Goal: Task Accomplishment & Management: Use online tool/utility

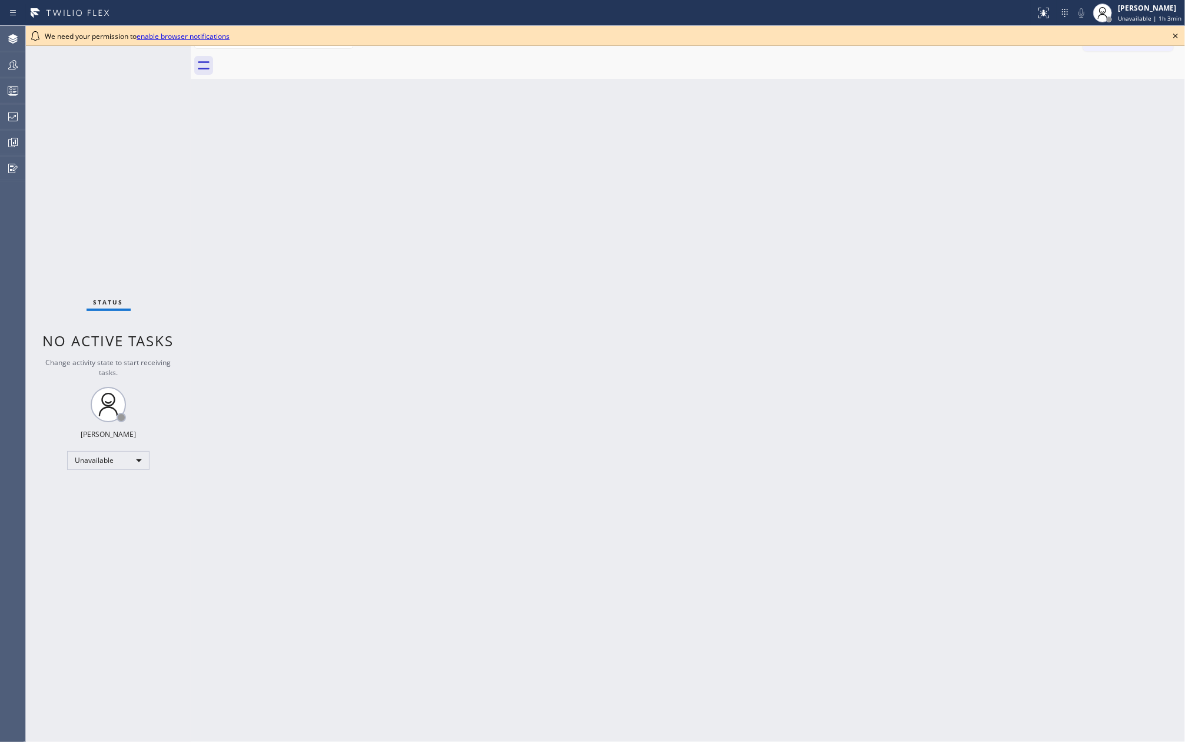
click at [1176, 32] on icon at bounding box center [1175, 36] width 14 height 14
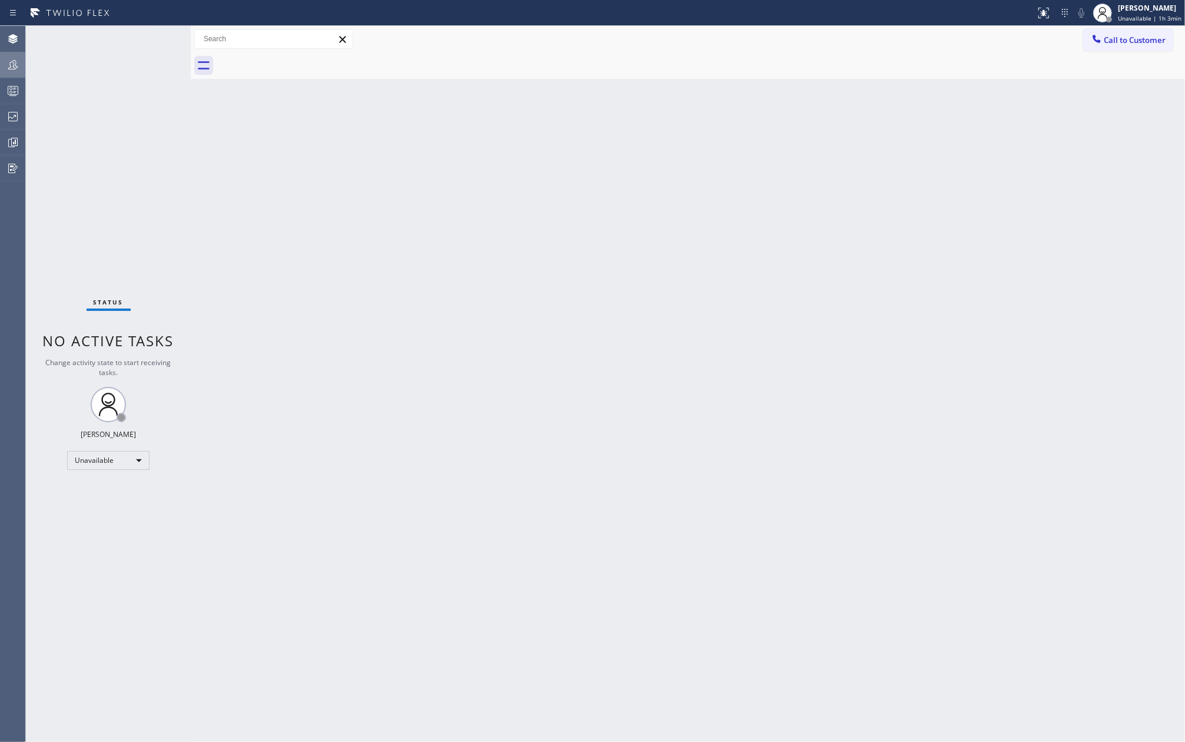
click at [12, 69] on icon at bounding box center [12, 64] width 9 height 9
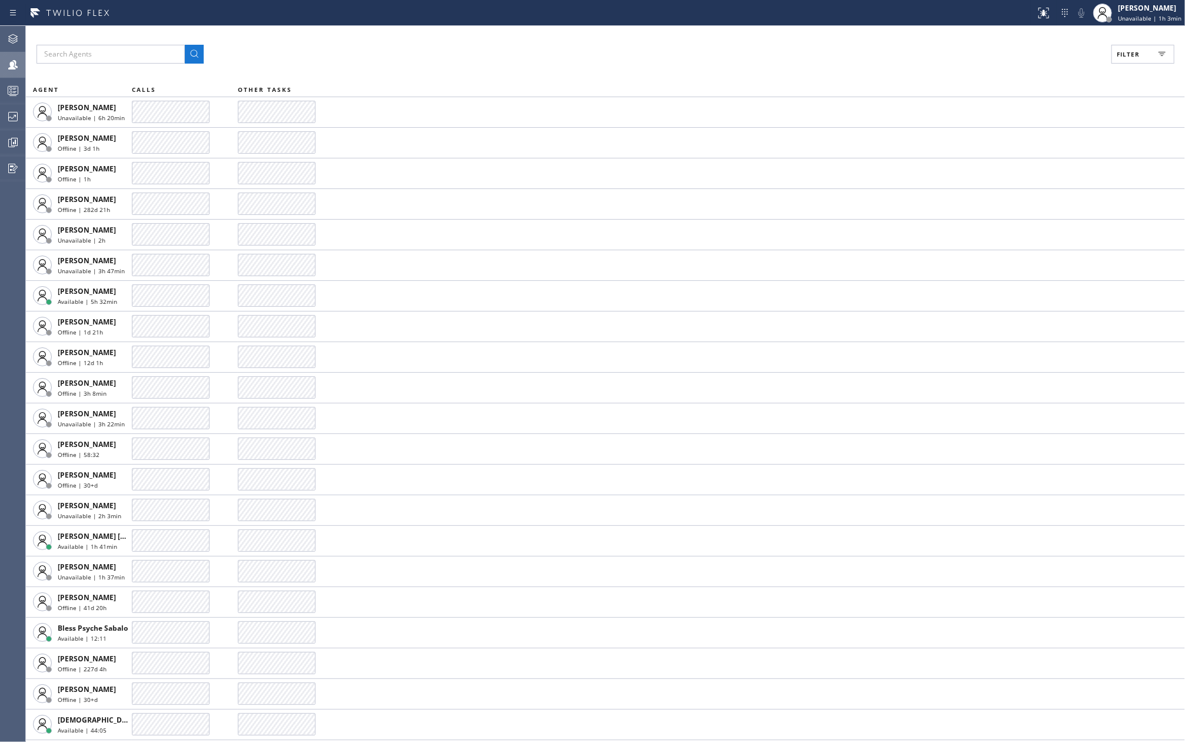
click at [1154, 53] on button "Filter" at bounding box center [1142, 54] width 63 height 19
click at [1048, 140] on label "Available" at bounding box center [1098, 139] width 155 height 10
click at [1021, 140] on input "Available" at bounding box center [1014, 139] width 14 height 14
checkbox input "true"
click at [1114, 64] on span "Apply" at bounding box center [1113, 67] width 24 height 8
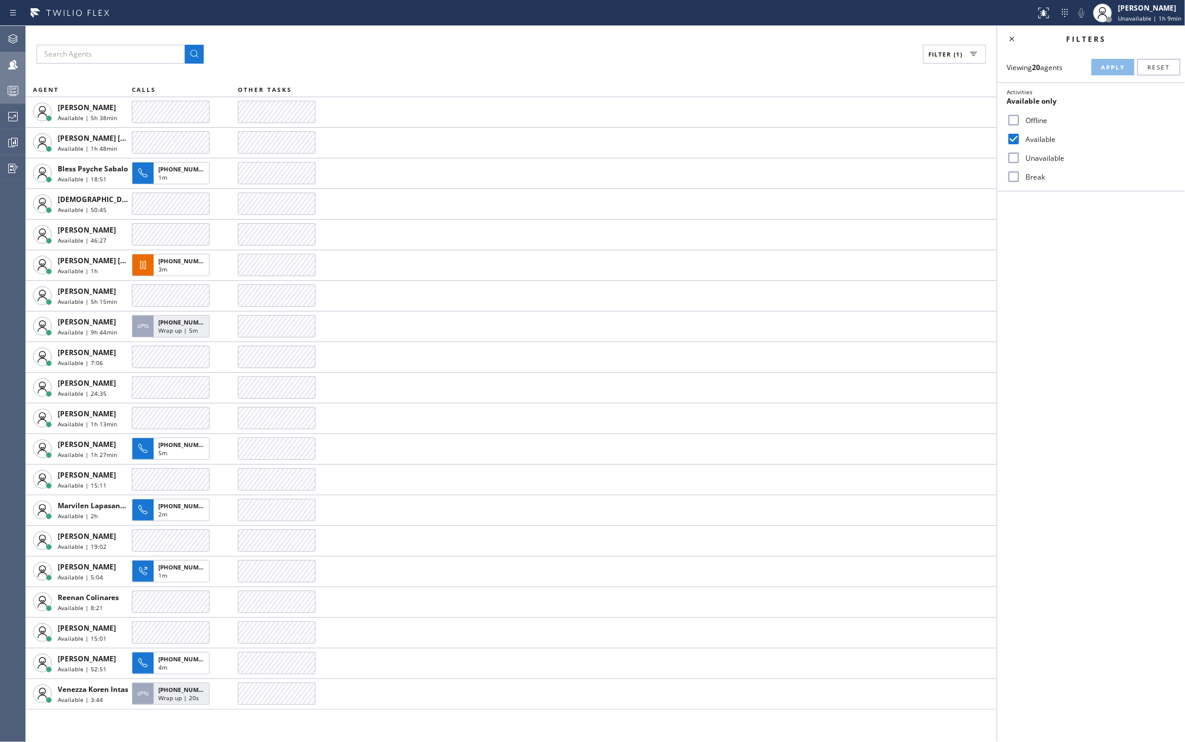
click at [1, 89] on div at bounding box center [13, 91] width 26 height 14
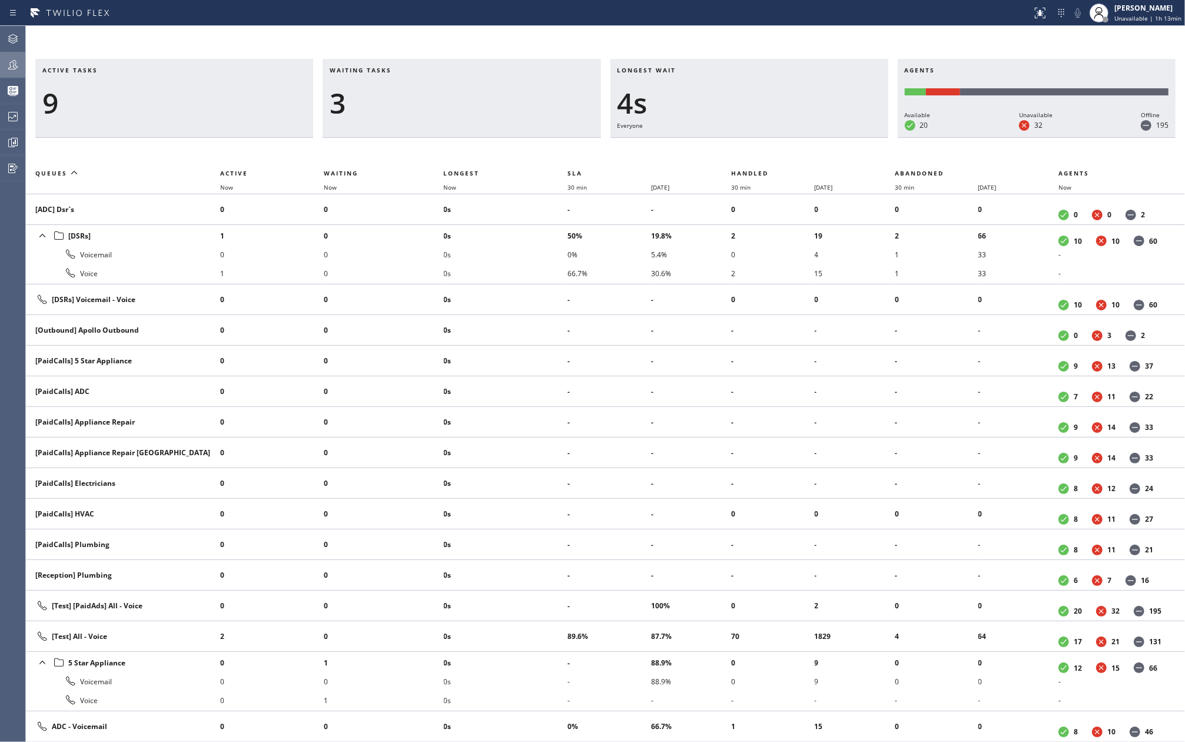
click at [6, 66] on icon at bounding box center [13, 65] width 14 height 14
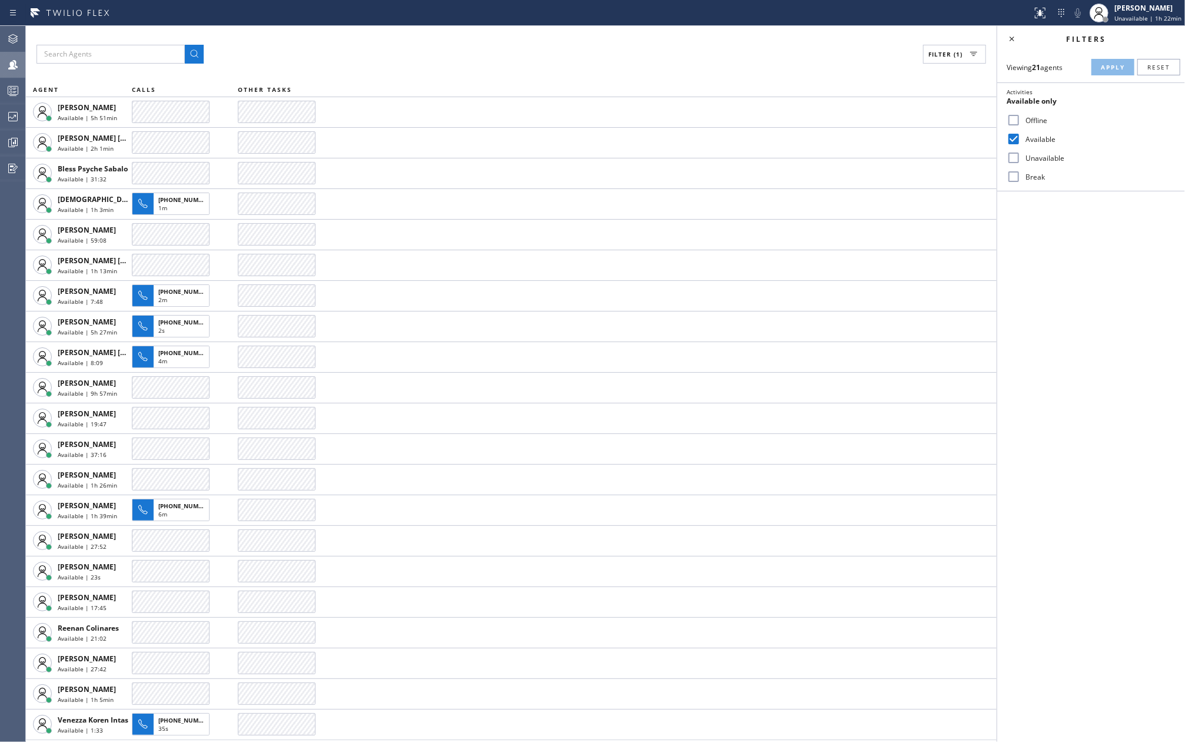
click at [413, 44] on div "Filter (1) AGENT CALLS OTHER TASKS [PERSON_NAME] Available | 5h 51min [PERSON_N…" at bounding box center [511, 384] width 971 height 716
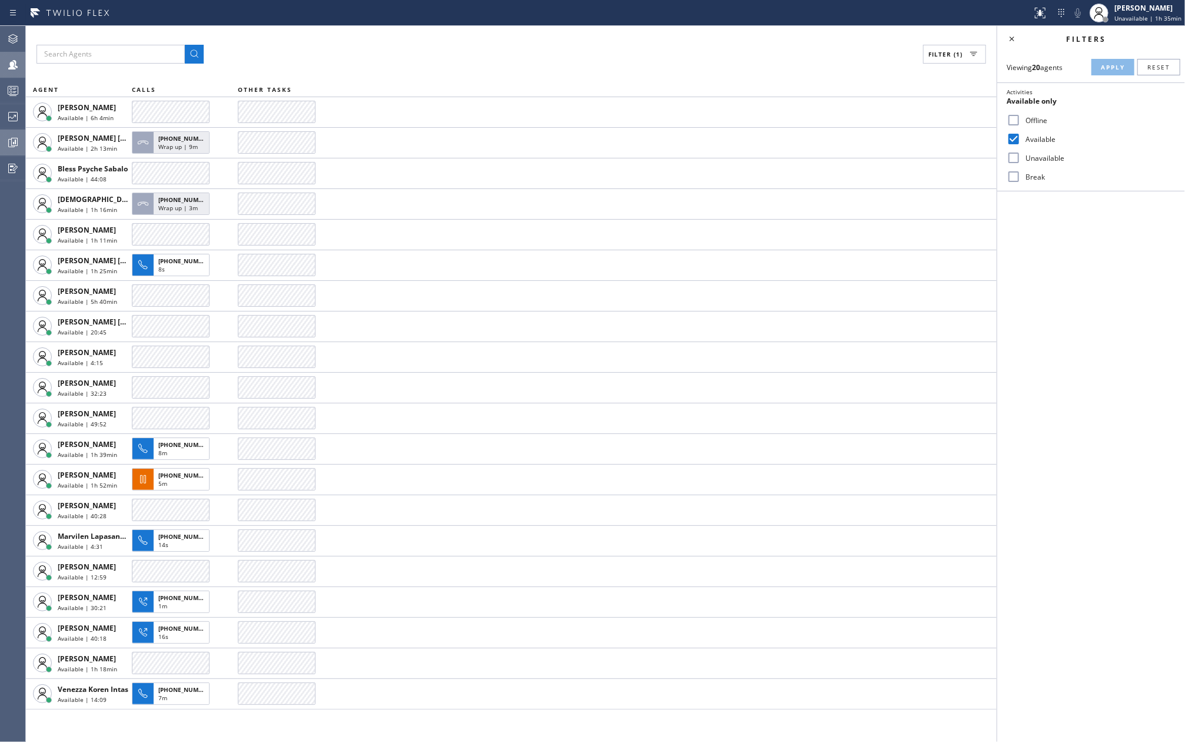
click at [15, 144] on icon at bounding box center [13, 142] width 14 height 14
